Goal: Task Accomplishment & Management: Manage account settings

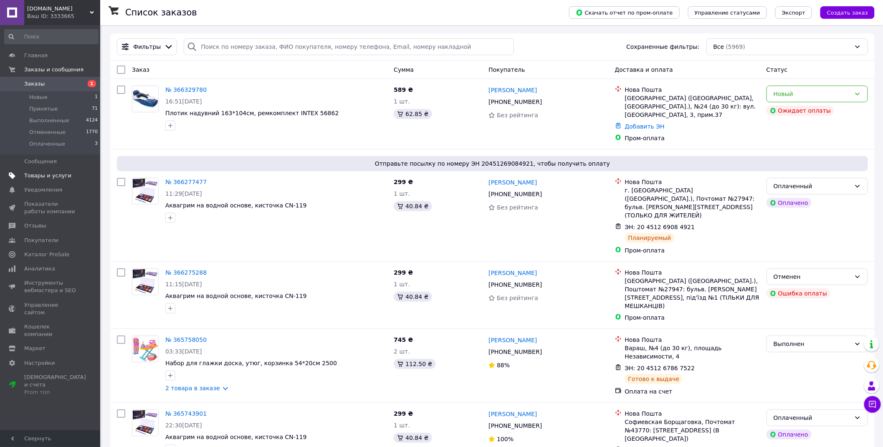
click at [33, 177] on span "Товары и услуги" at bounding box center [47, 176] width 47 height 8
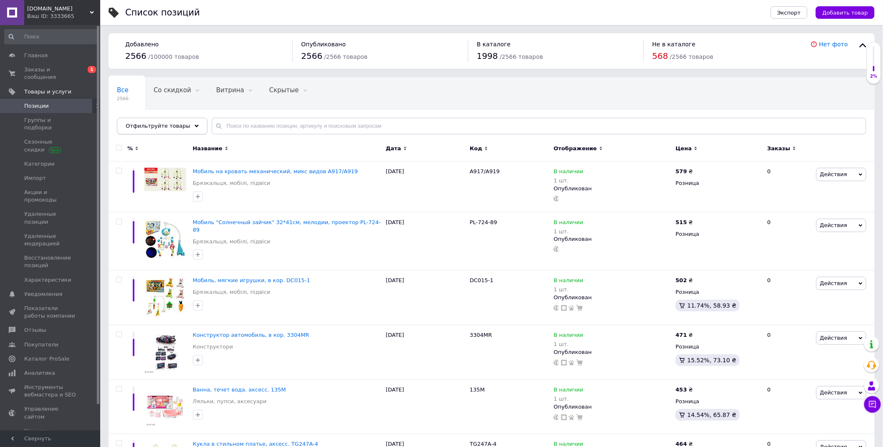
click at [188, 124] on div "Отфильтруйте товары" at bounding box center [162, 126] width 91 height 17
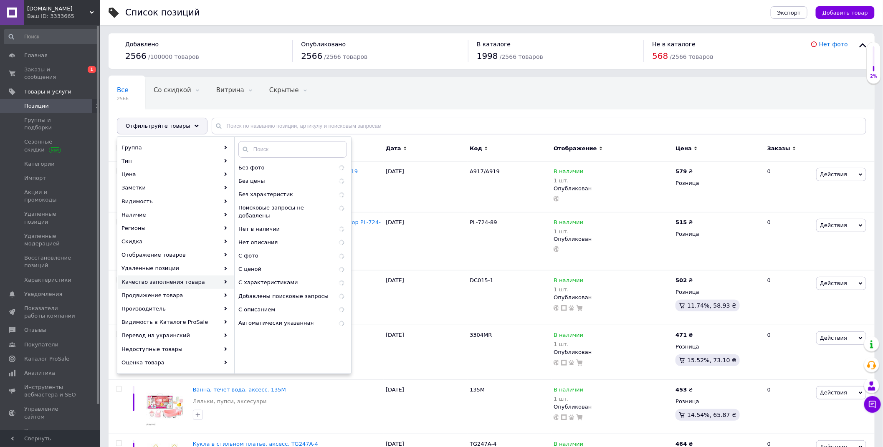
click at [182, 283] on div "Качество заполнения товара" at bounding box center [176, 282] width 116 height 13
click at [264, 166] on span "Без фото" at bounding box center [272, 168] width 68 height 8
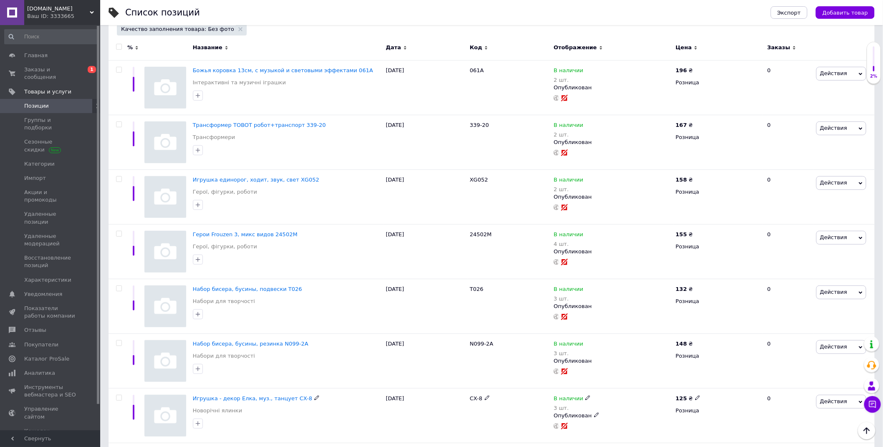
scroll to position [23, 0]
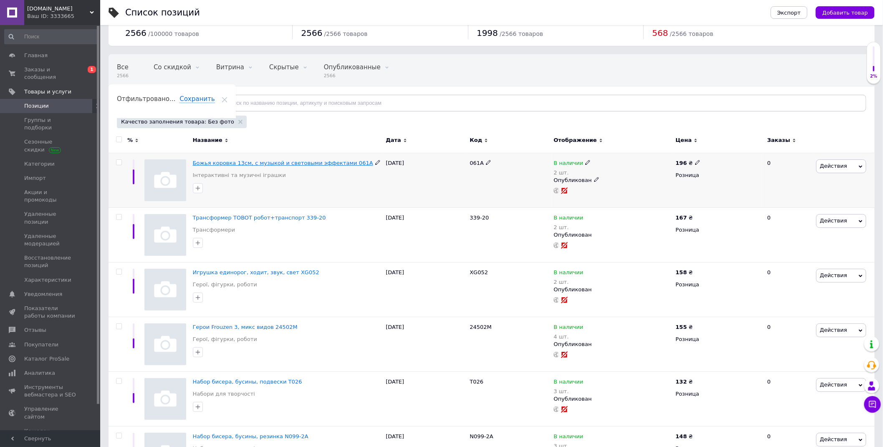
click at [314, 165] on span "Божья коровка 13см, с музыкой и световыми эффектами 061A" at bounding box center [283, 163] width 180 height 6
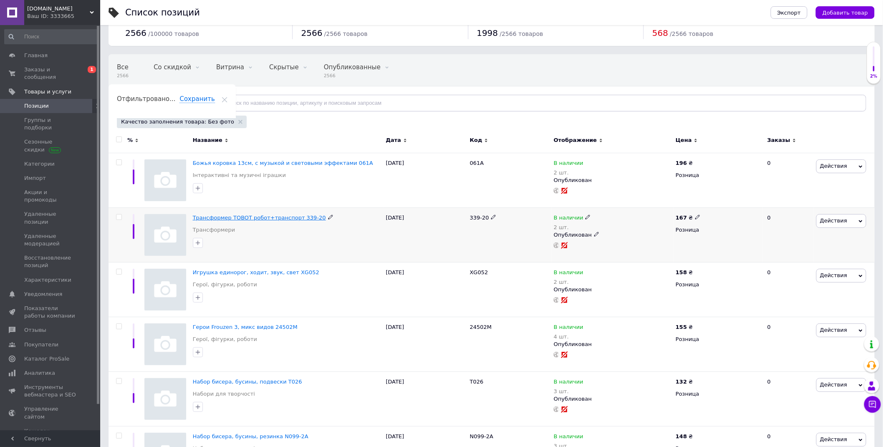
click at [241, 220] on span "Трансформер TOBOT робот+транспорт 339-20" at bounding box center [259, 218] width 133 height 6
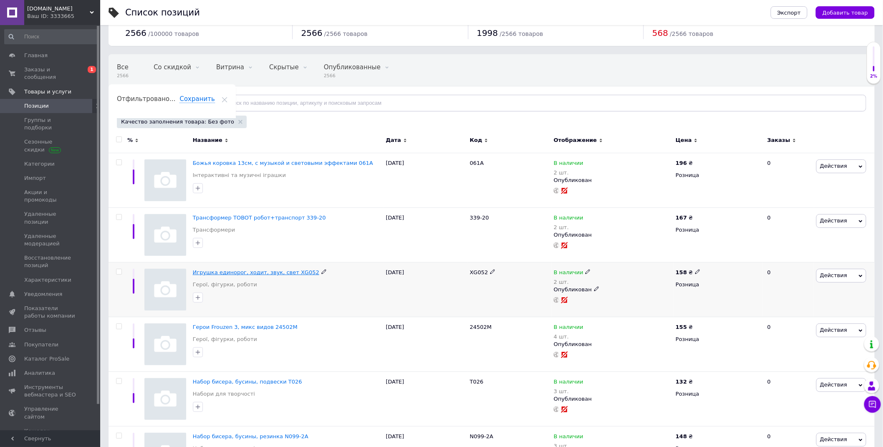
click at [258, 272] on span "Игрушка единорог, ходит, звук, свет XG052" at bounding box center [256, 272] width 127 height 6
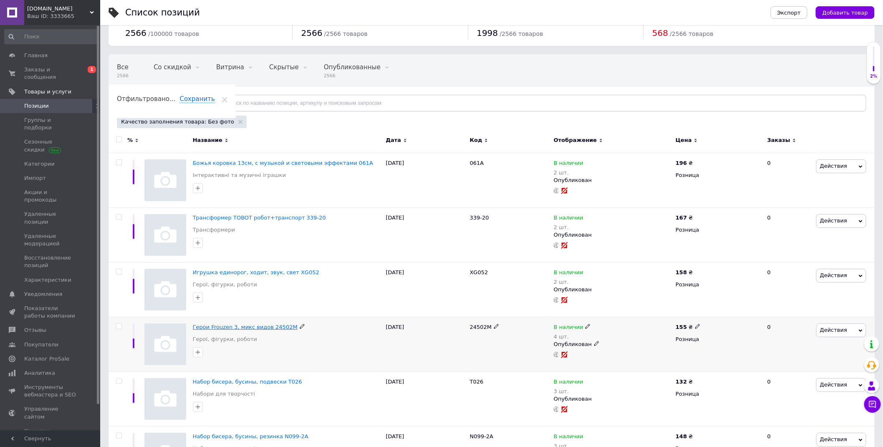
click at [235, 328] on span "Герои Frouzen 3, микс видов 24502M" at bounding box center [245, 327] width 105 height 6
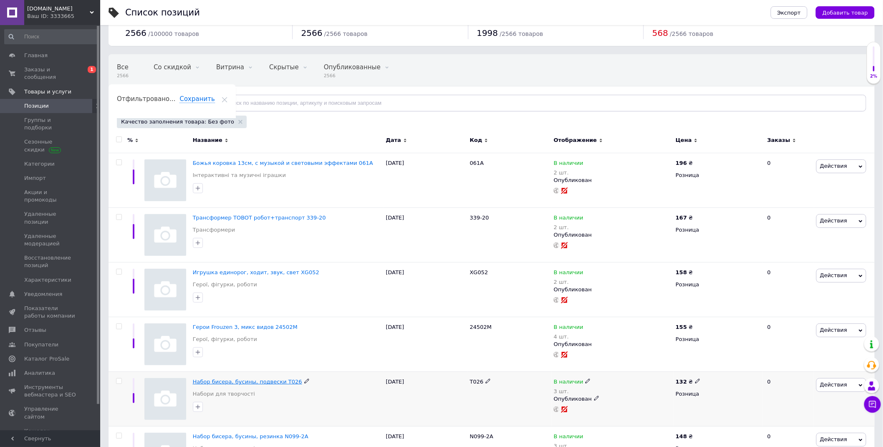
click at [260, 382] on span "Набор бисера, бусины, подвески T026" at bounding box center [247, 382] width 109 height 6
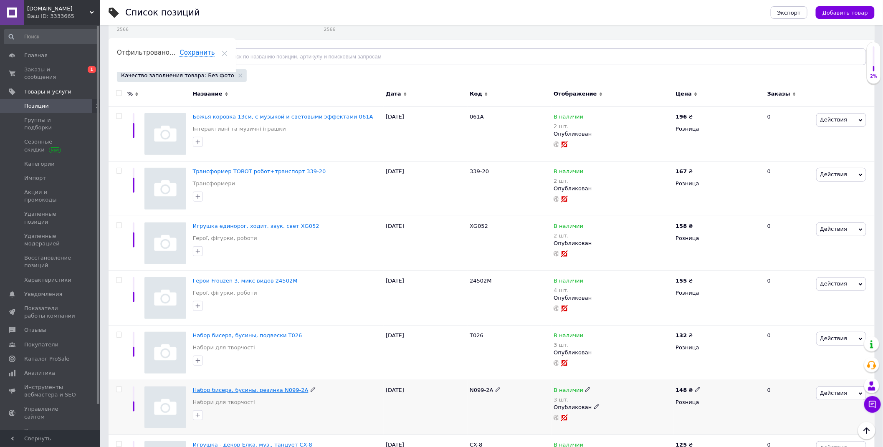
click at [274, 393] on span "Набор бисера, бусины, резинка N099-2A" at bounding box center [251, 390] width 116 height 6
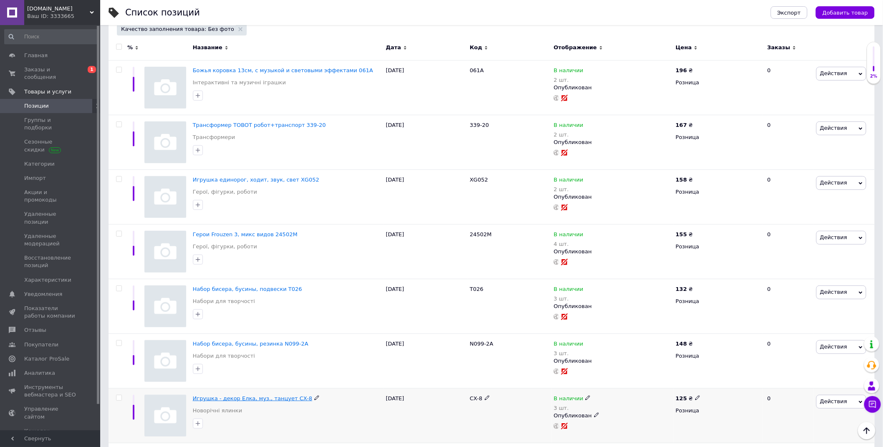
click at [249, 402] on span "Игрушка - декор Елка, муз., танцует CX-8" at bounding box center [252, 398] width 119 height 6
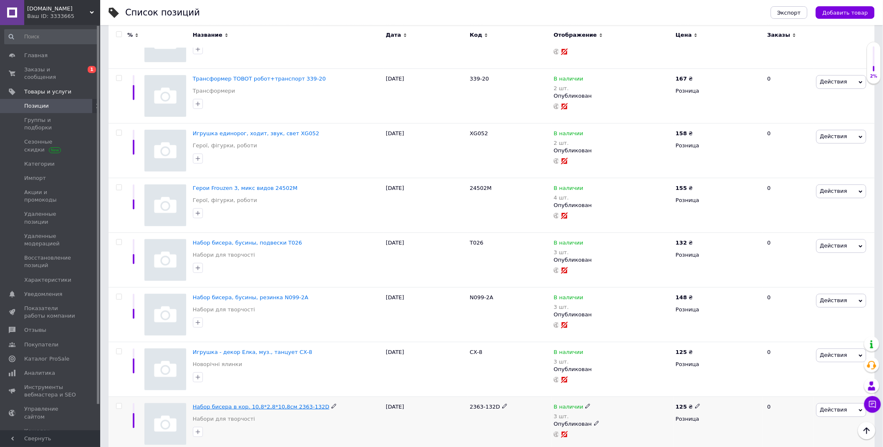
click at [228, 410] on span "Набор бисера в кор. 10,8*2,8*10,8см 2363-132D" at bounding box center [261, 407] width 137 height 6
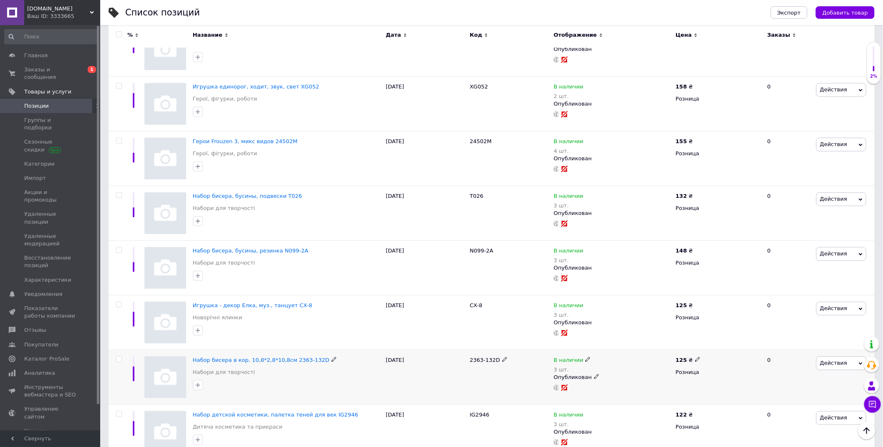
scroll to position [255, 0]
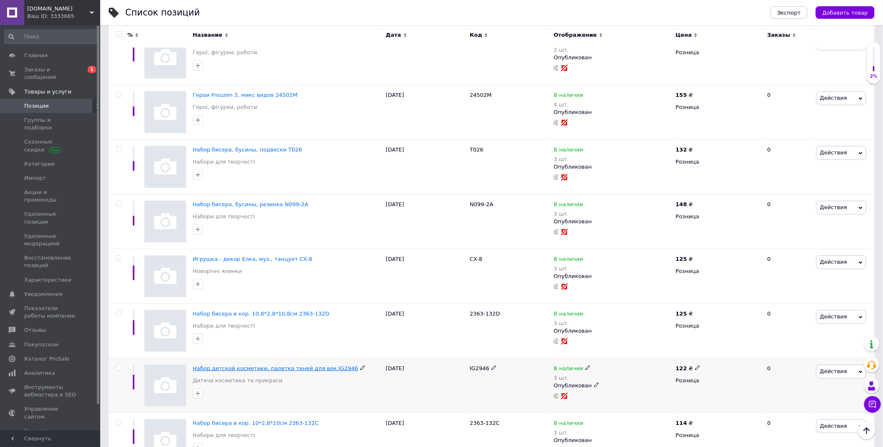
click at [281, 370] on span "Набор детской косметики, палетка теней для век IG2946" at bounding box center [275, 368] width 165 height 6
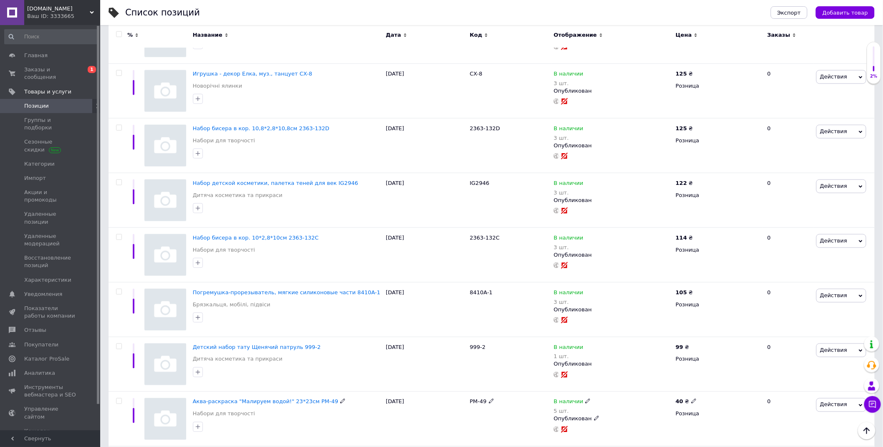
scroll to position [487, 0]
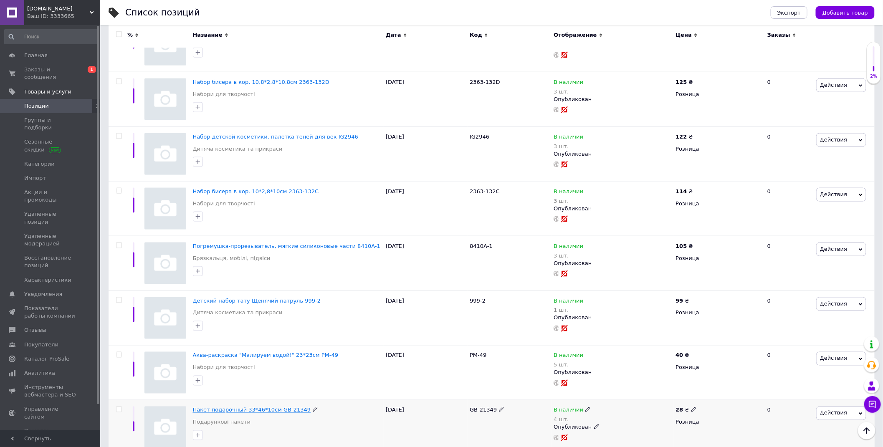
click at [252, 410] on span "Пакет подарочный 33*46*10см GB-21349" at bounding box center [252, 410] width 118 height 6
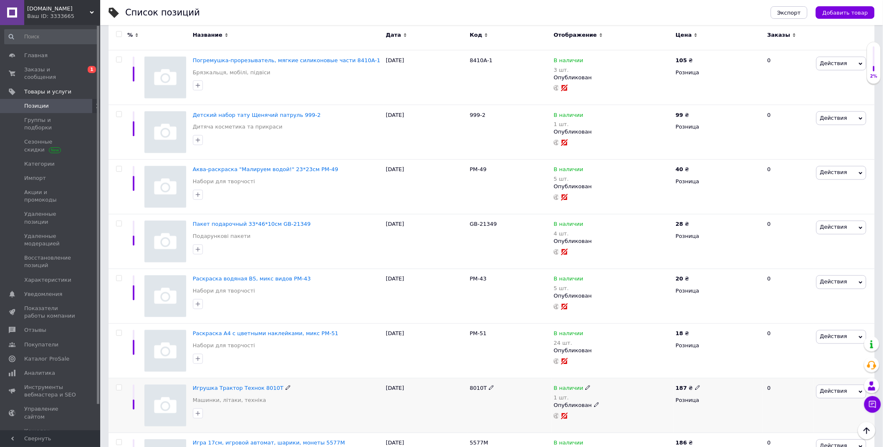
scroll to position [719, 0]
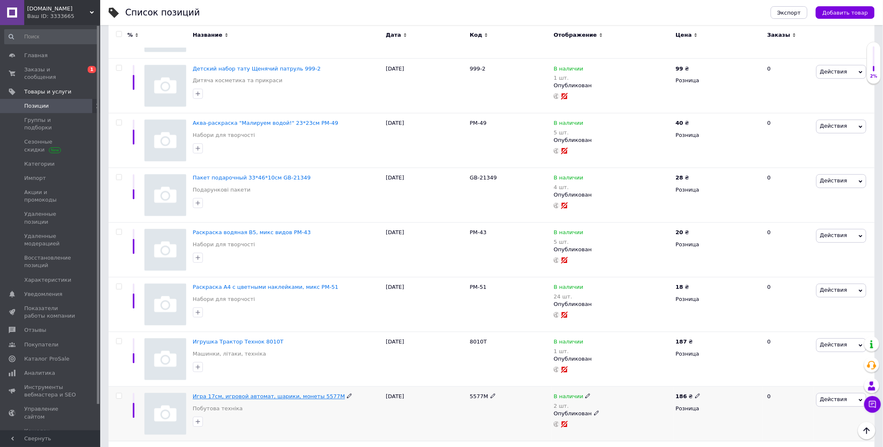
click at [264, 400] on span "Игра 17см, игровой автомат, шарики, монеты 5577M" at bounding box center [269, 397] width 152 height 6
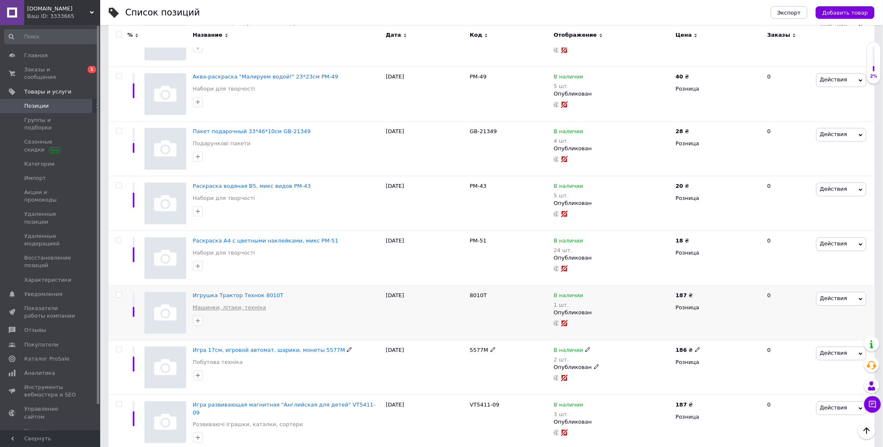
scroll to position [812, 0]
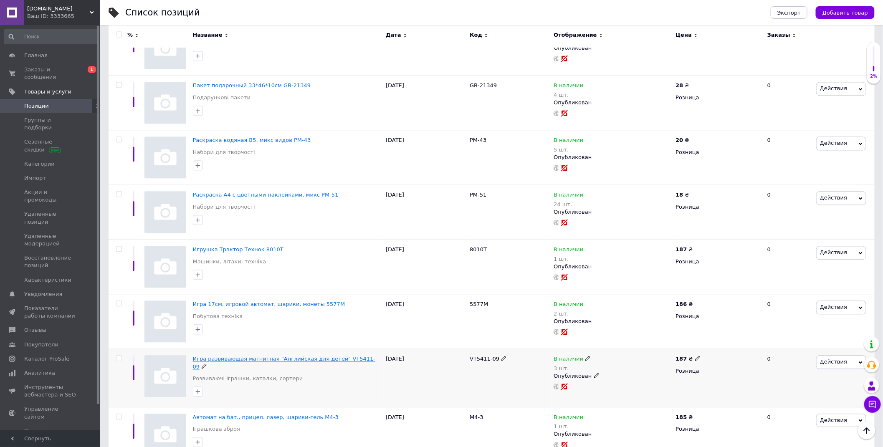
click at [244, 360] on span "Игра развивающая магнитная "Английская для детей" VT5411-09" at bounding box center [284, 363] width 183 height 14
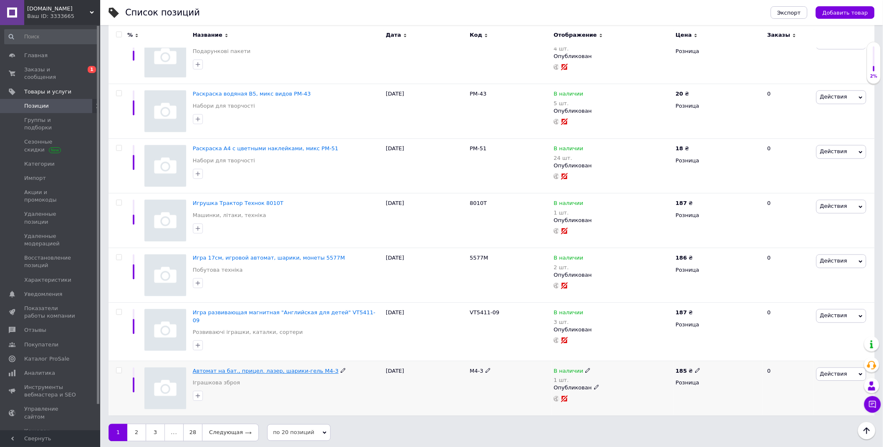
click at [257, 370] on span "Автомат на бат., прицел. лазер, шарики-гель M4-3" at bounding box center [266, 371] width 146 height 6
